Goal: Task Accomplishment & Management: Manage account settings

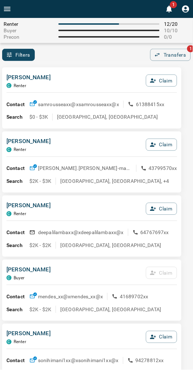
click at [55, 57] on div "Filters 0 Transfers 1" at bounding box center [96, 55] width 193 height 12
click at [68, 58] on div "Filters 0 Transfers 1" at bounding box center [96, 55] width 193 height 12
click at [99, 39] on div "Precon 0 / 0" at bounding box center [97, 37] width 186 height 6
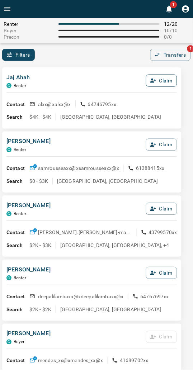
click at [155, 80] on icon "button" at bounding box center [153, 80] width 6 height 6
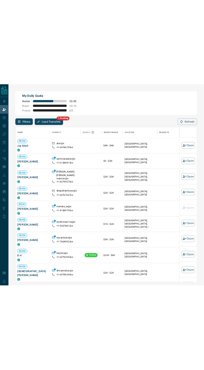
scroll to position [283, 333]
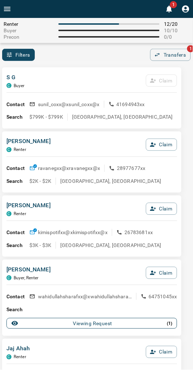
click at [37, 322] on div "Viewing Request ( 1 )" at bounding box center [91, 323] width 161 height 7
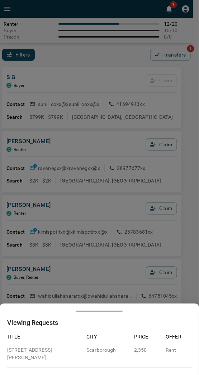
click at [36, 294] on div at bounding box center [99, 187] width 199 height 375
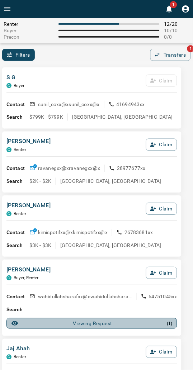
click at [118, 324] on div "Viewing Request ( 1 )" at bounding box center [91, 323] width 161 height 7
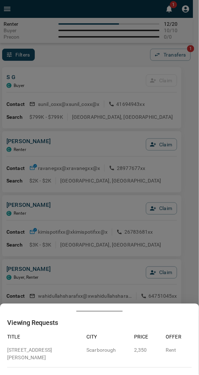
drag, startPoint x: 100, startPoint y: 296, endPoint x: 142, endPoint y: 277, distance: 45.4
click at [100, 296] on div at bounding box center [99, 187] width 199 height 375
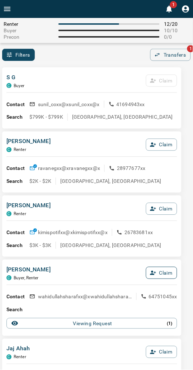
click at [155, 272] on icon "button" at bounding box center [153, 273] width 6 height 6
click at [152, 273] on button "Confirm Claim" at bounding box center [151, 273] width 51 height 12
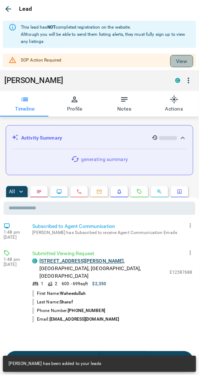
click at [170, 59] on button "View" at bounding box center [181, 61] width 23 height 12
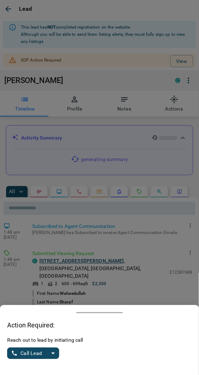
click at [55, 350] on icon "split button" at bounding box center [53, 354] width 9 height 9
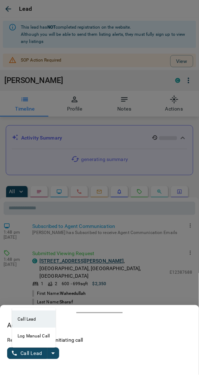
click at [35, 337] on li "Log Manual Call" at bounding box center [34, 336] width 44 height 17
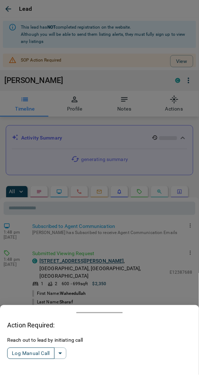
click at [24, 353] on button "Log Manual Call" at bounding box center [30, 353] width 47 height 11
click at [14, 353] on button "Yes" at bounding box center [14, 354] width 14 height 11
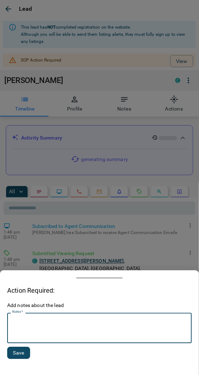
click at [29, 339] on textarea "Notes   *" at bounding box center [99, 329] width 174 height 24
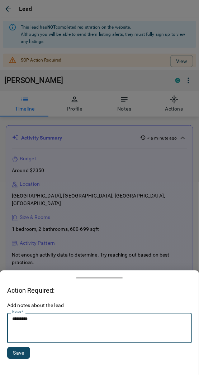
type textarea "*********"
click at [19, 356] on button "Save" at bounding box center [18, 354] width 23 height 12
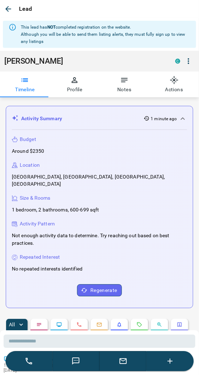
click at [45, 12] on div "Lead" at bounding box center [99, 9] width 199 height 18
click at [8, 9] on icon "button" at bounding box center [8, 9] width 9 height 9
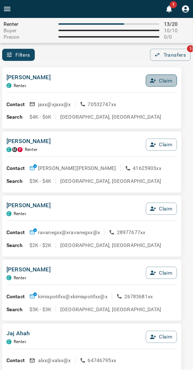
click at [164, 78] on button "Claim" at bounding box center [161, 81] width 31 height 12
click at [164, 78] on button "Confirm Claim" at bounding box center [151, 81] width 51 height 12
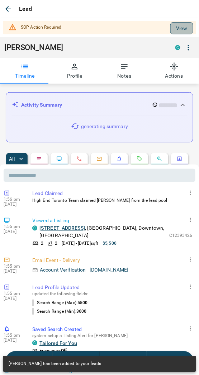
click at [176, 27] on button "View" at bounding box center [181, 28] width 23 height 12
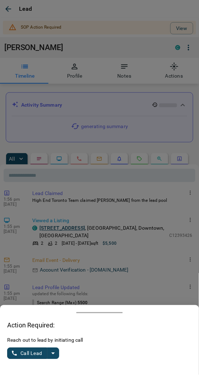
click at [53, 353] on icon "split button" at bounding box center [53, 354] width 9 height 9
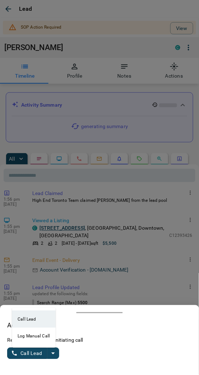
click at [27, 339] on li "Log Manual Call" at bounding box center [34, 336] width 44 height 17
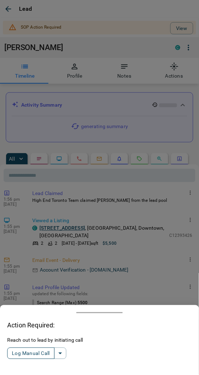
click at [30, 349] on button "Log Manual Call" at bounding box center [30, 353] width 47 height 11
click at [16, 353] on button "Yes" at bounding box center [14, 354] width 14 height 11
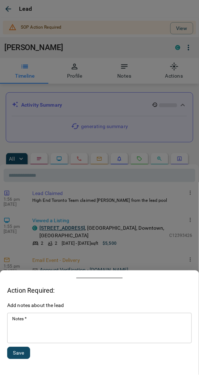
click at [39, 334] on textarea "Notes   *" at bounding box center [99, 329] width 174 height 24
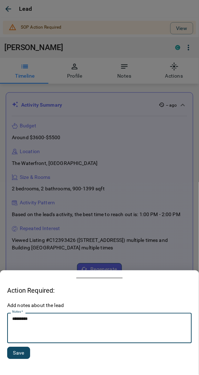
click at [25, 321] on textarea "*********" at bounding box center [99, 329] width 175 height 24
type textarea "*********"
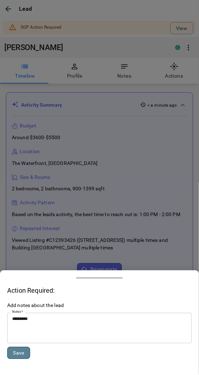
click at [19, 353] on button "Save" at bounding box center [18, 354] width 23 height 12
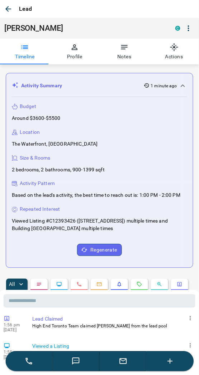
drag, startPoint x: 73, startPoint y: 6, endPoint x: 40, endPoint y: 14, distance: 34.6
click at [73, 6] on div "Lead" at bounding box center [99, 9] width 199 height 18
click at [5, 9] on icon "button" at bounding box center [8, 9] width 6 height 6
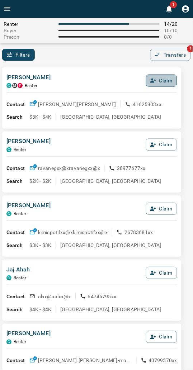
click at [160, 83] on button "Claim" at bounding box center [161, 81] width 31 height 12
click at [154, 82] on button "Confirm Claim" at bounding box center [151, 81] width 51 height 12
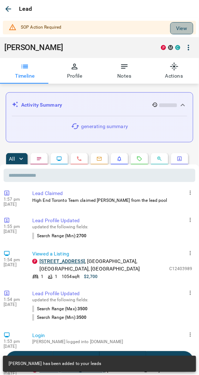
click at [174, 23] on button "View" at bounding box center [181, 28] width 23 height 12
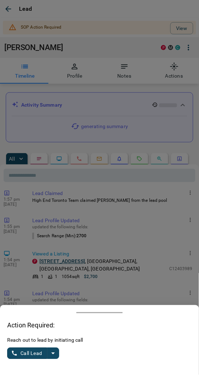
click at [53, 358] on icon "split button" at bounding box center [53, 354] width 9 height 9
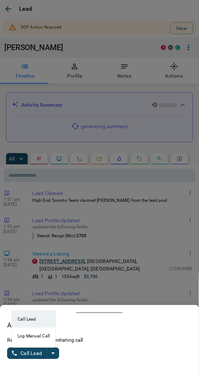
click at [27, 338] on li "Log Manual Call" at bounding box center [34, 336] width 44 height 17
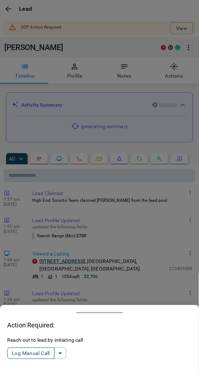
click at [32, 354] on button "Log Manual Call" at bounding box center [30, 353] width 47 height 11
drag, startPoint x: 4, startPoint y: 354, endPoint x: 10, endPoint y: 353, distance: 6.2
click at [4, 354] on div "Action Required: Did you connect with the lead? Yes No" at bounding box center [99, 341] width 199 height 70
click at [11, 353] on button "Yes" at bounding box center [14, 354] width 14 height 11
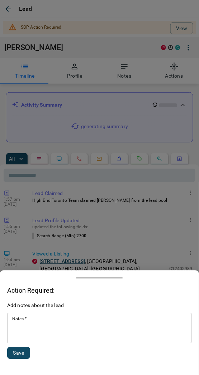
click at [47, 327] on textarea "Notes   *" at bounding box center [99, 329] width 174 height 24
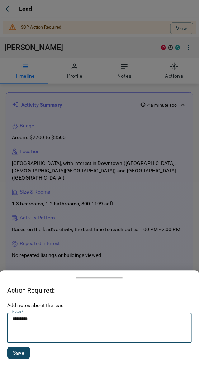
type textarea "*********"
click at [20, 353] on button "Save" at bounding box center [18, 354] width 23 height 12
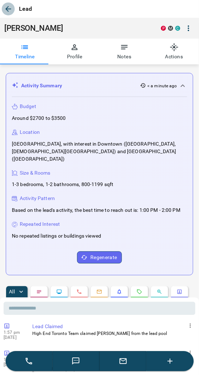
click at [5, 8] on icon "button" at bounding box center [8, 9] width 9 height 9
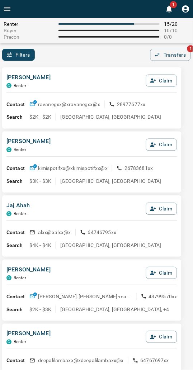
click at [86, 59] on div "Filters 0 Transfers 1" at bounding box center [96, 55] width 193 height 12
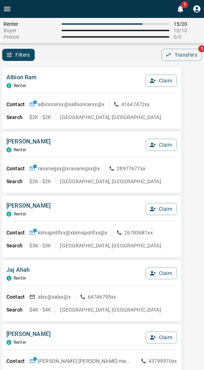
click at [44, 79] on div "Albion Ram C Renter Claim" at bounding box center [91, 82] width 171 height 19
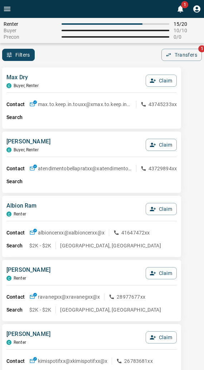
click at [95, 58] on div "Filters 0 Transfers 1" at bounding box center [102, 55] width 204 height 12
